Goal: Book appointment/travel/reservation

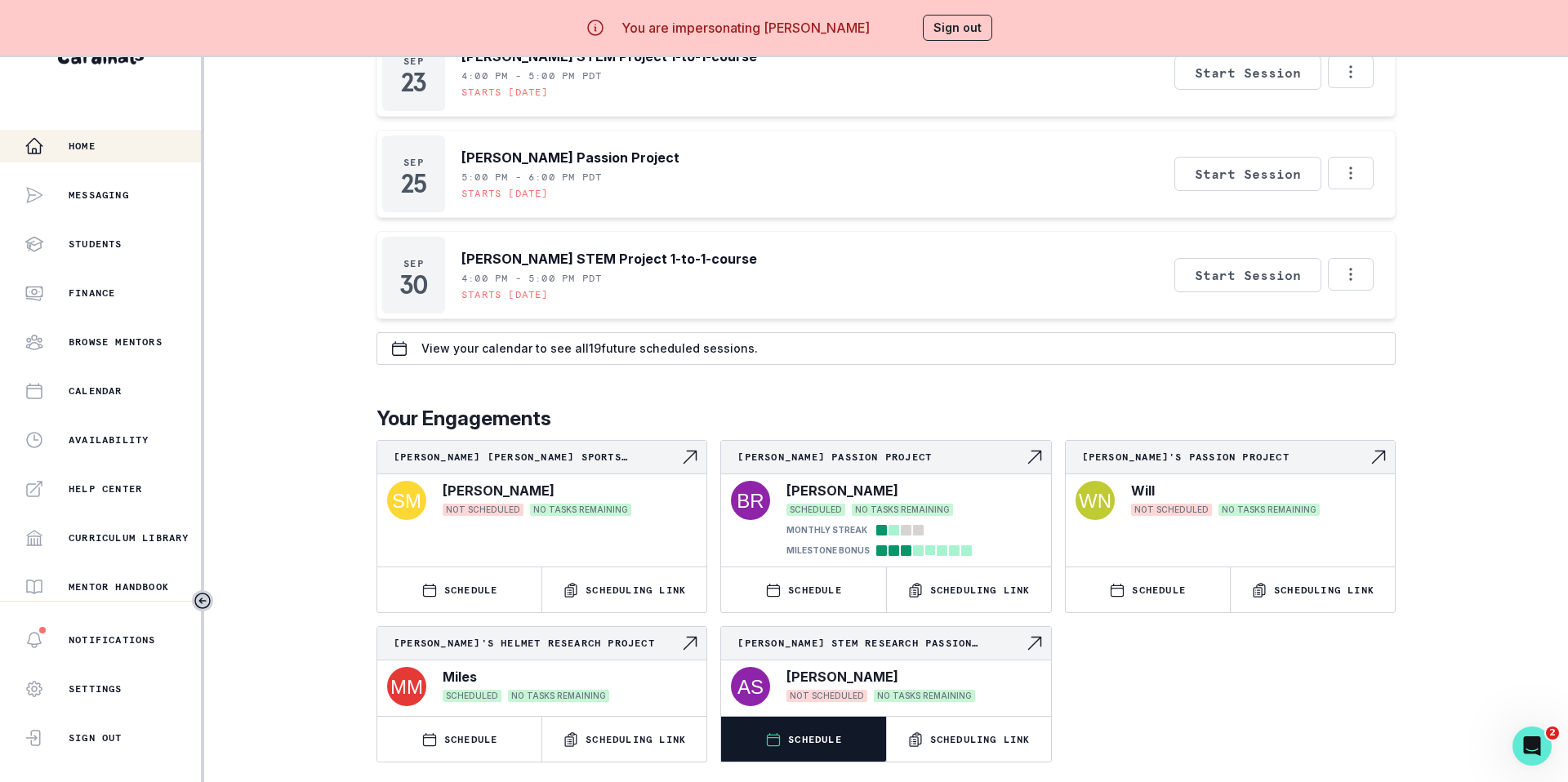
click at [843, 733] on button "SCHEDULE" at bounding box center [803, 739] width 164 height 45
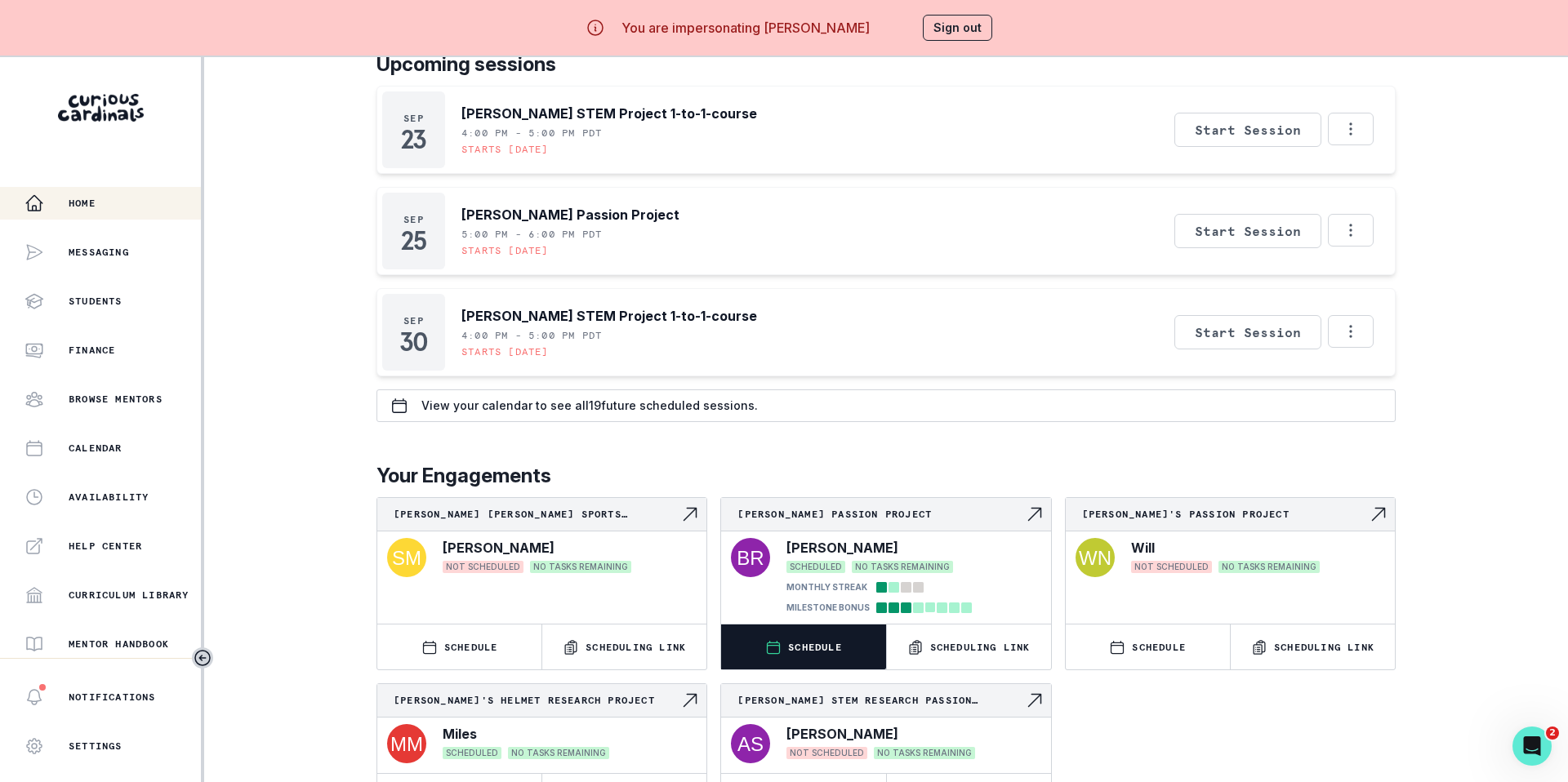
scroll to position [58, 0]
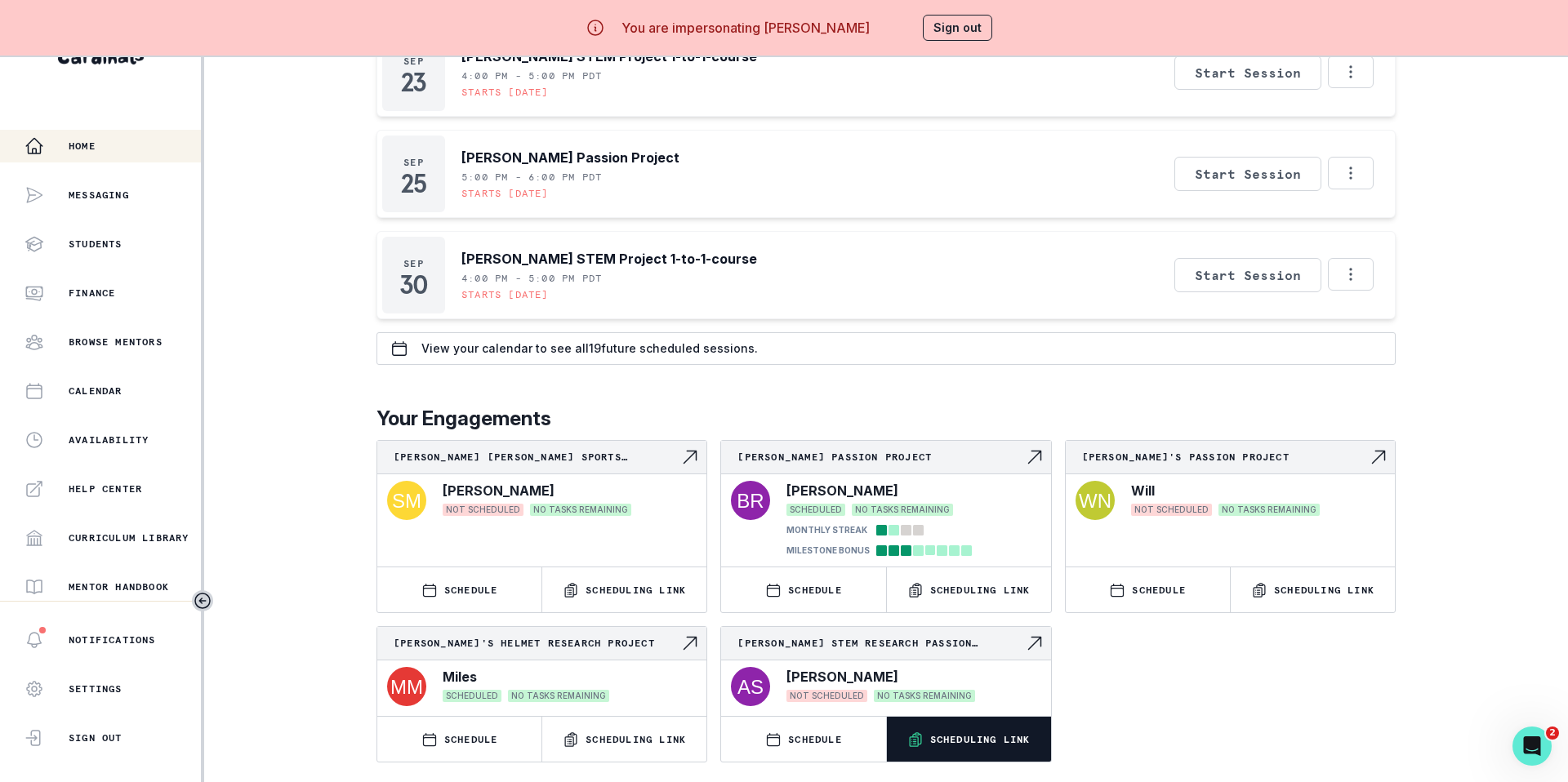
click at [1001, 742] on p "Scheduling Link" at bounding box center [981, 739] width 100 height 13
click at [956, 21] on button "Sign out" at bounding box center [958, 28] width 70 height 26
